Goal: Information Seeking & Learning: Learn about a topic

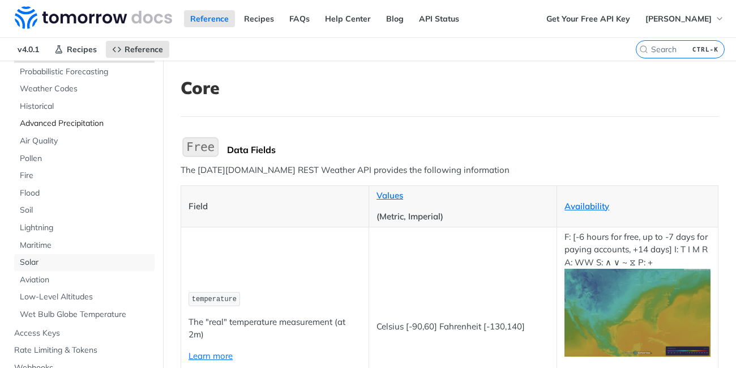
scroll to position [136, 0]
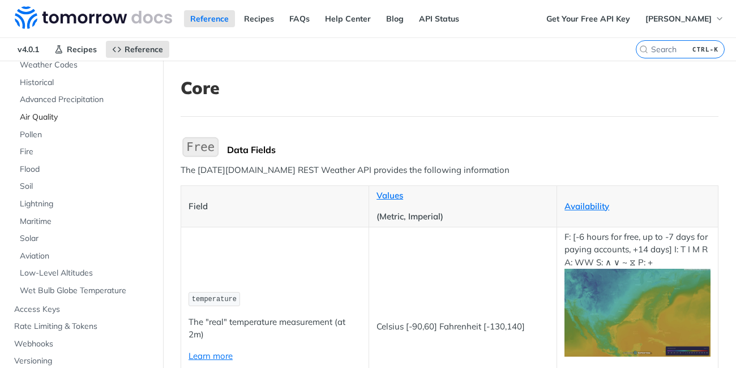
click at [51, 119] on span "Air Quality" at bounding box center [86, 117] width 132 height 11
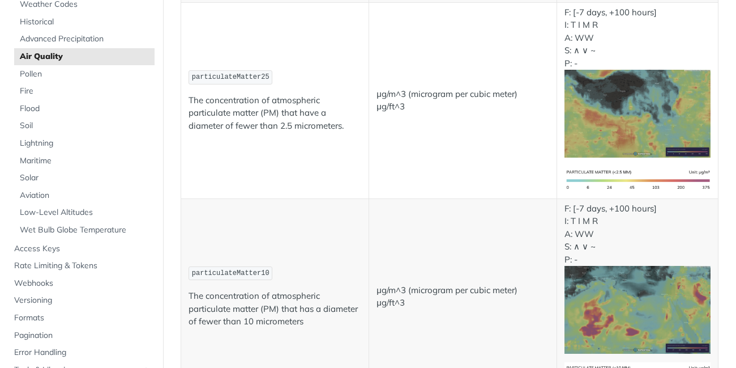
scroll to position [272, 0]
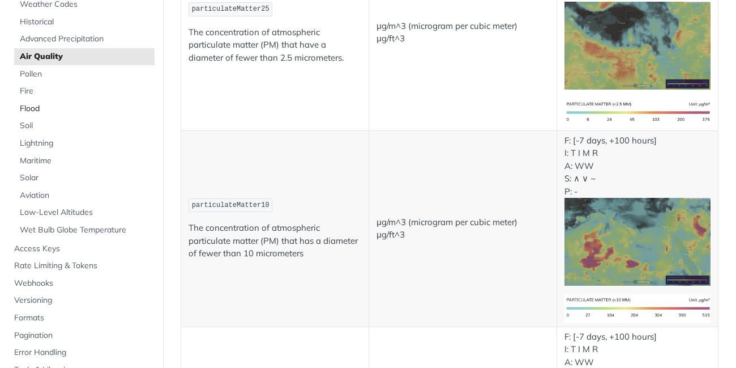
click at [32, 112] on span "Flood" at bounding box center [86, 108] width 132 height 11
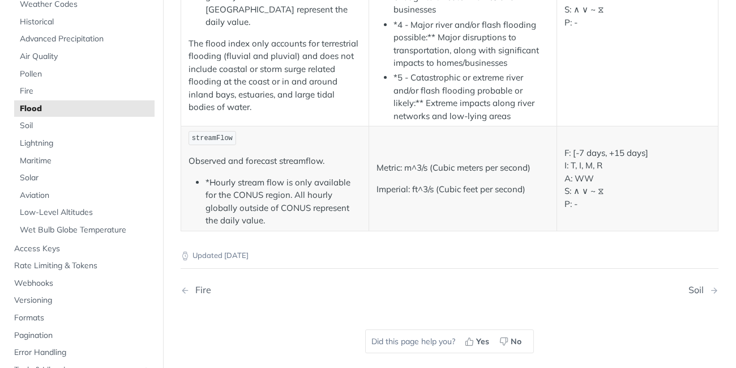
scroll to position [340, 0]
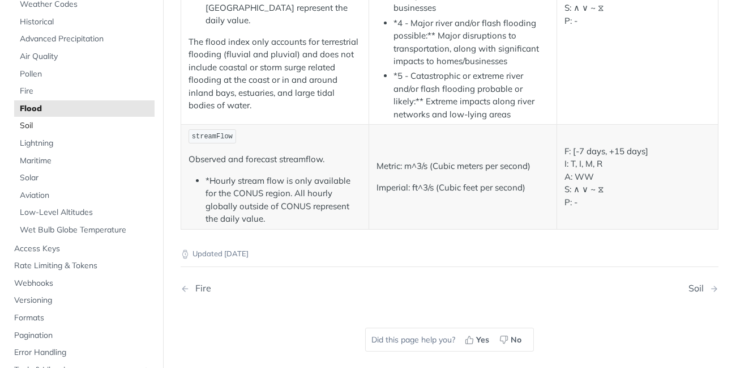
click at [34, 129] on span "Soil" at bounding box center [86, 125] width 132 height 11
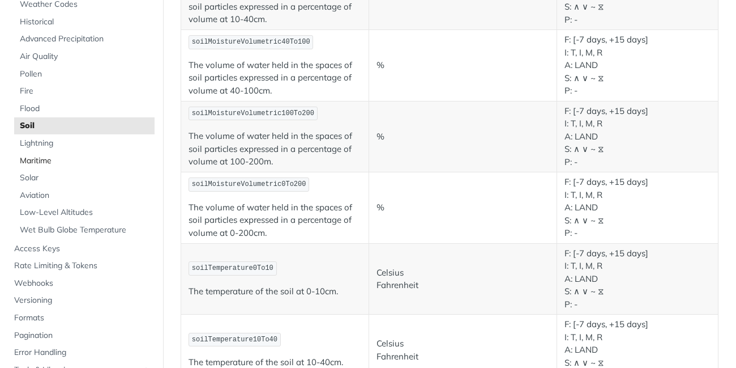
click at [64, 162] on span "Maritime" at bounding box center [86, 160] width 132 height 11
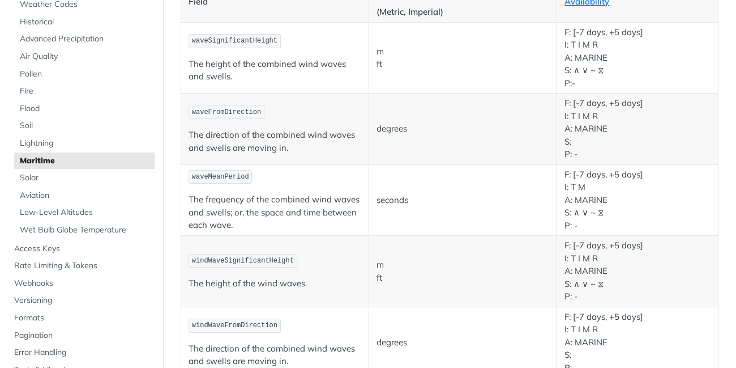
scroll to position [272, 0]
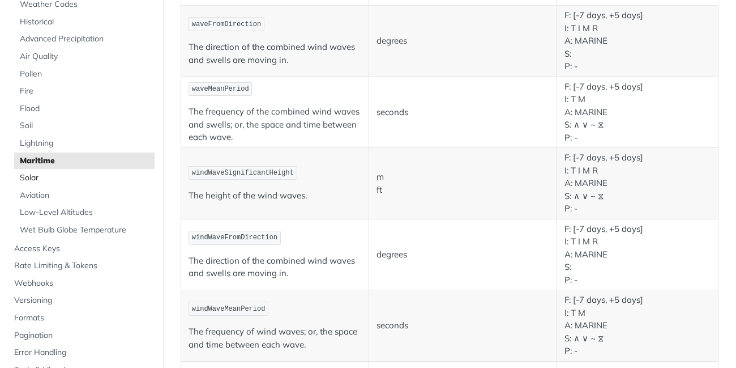
click at [65, 180] on span "Solar" at bounding box center [86, 177] width 132 height 11
